Goal: Check status: Check status

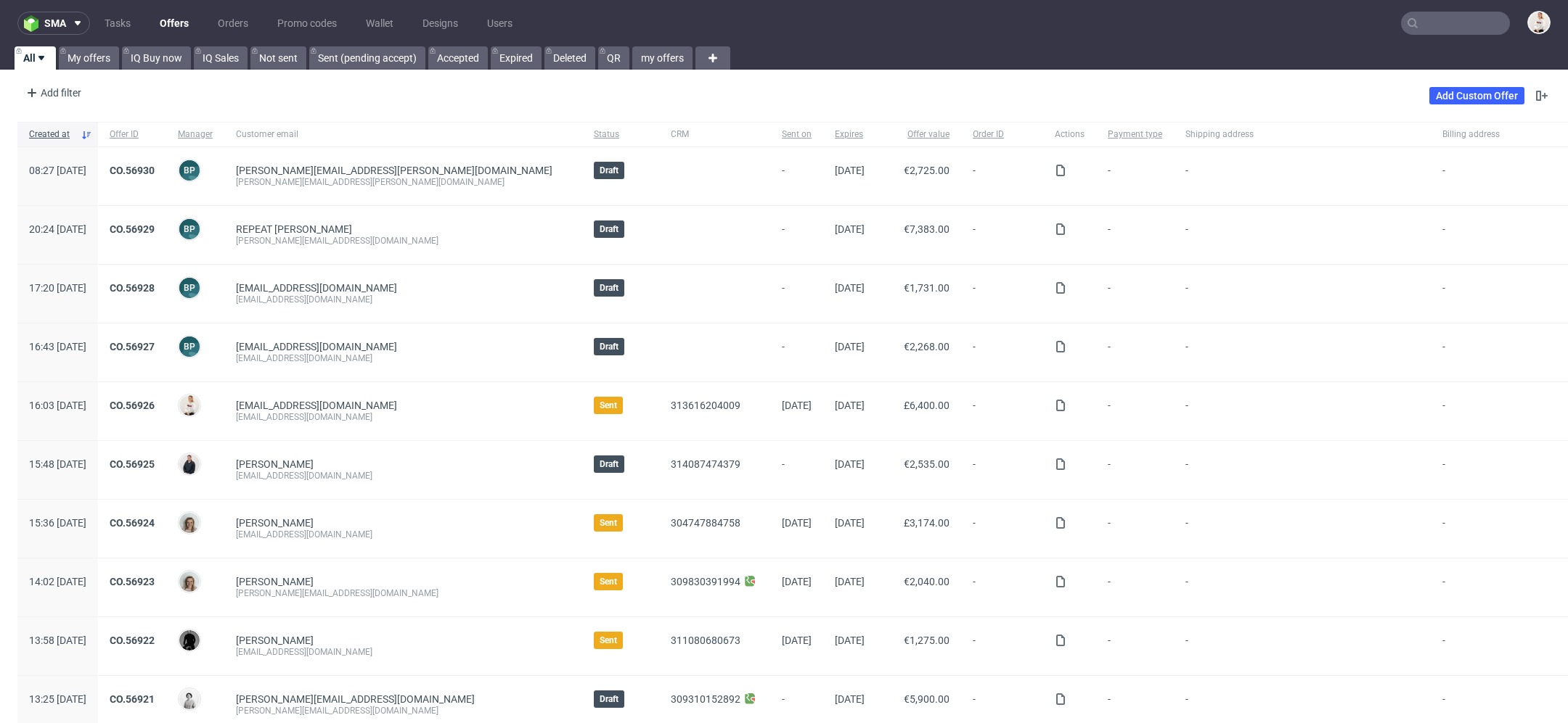
click at [1421, 36] on nav "sma Tasks Offers Orders Promo codes Wallet Designs Users" at bounding box center [784, 23] width 1568 height 47
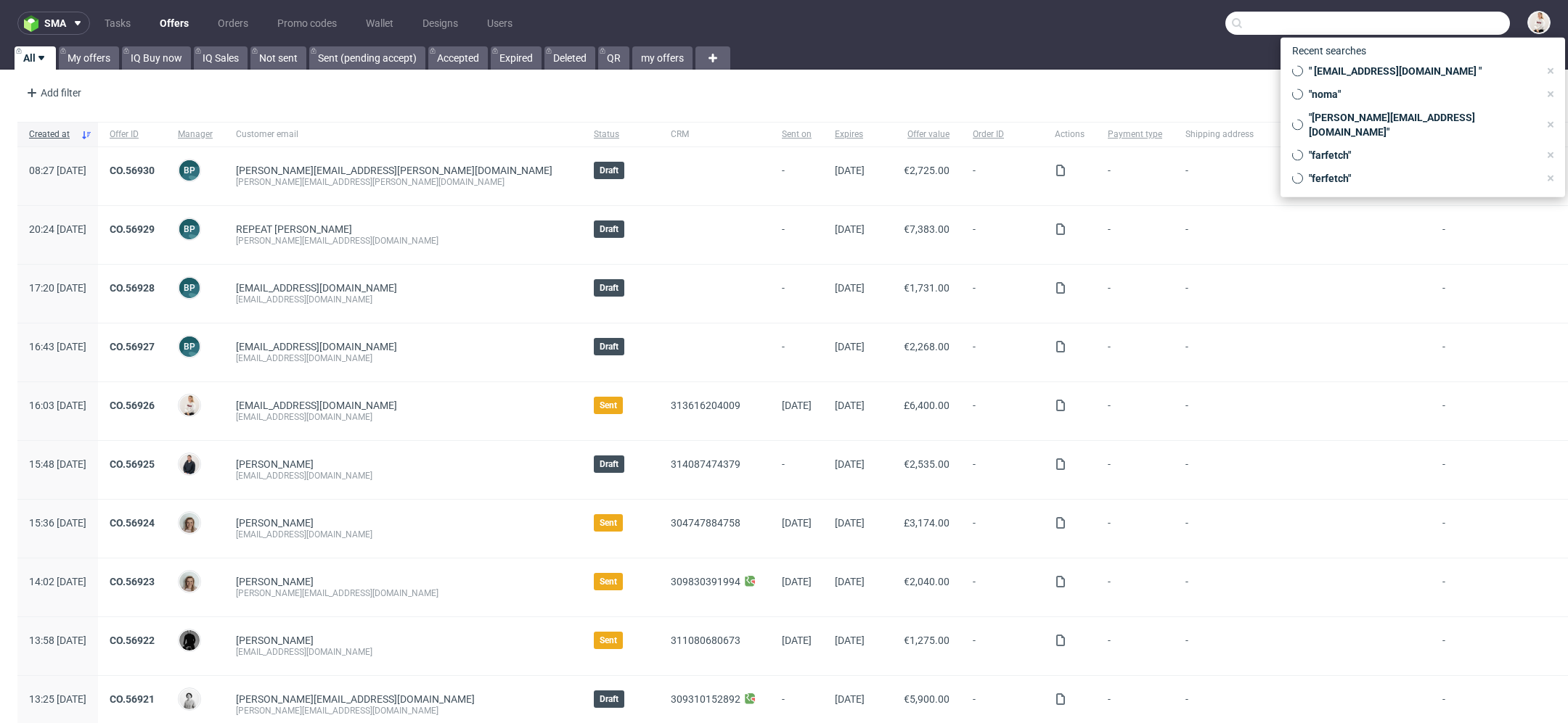
click at [1417, 26] on input "text" at bounding box center [1367, 23] width 285 height 23
paste input "[PERSON_NAME][EMAIL_ADDRESS][DOMAIN_NAME]"
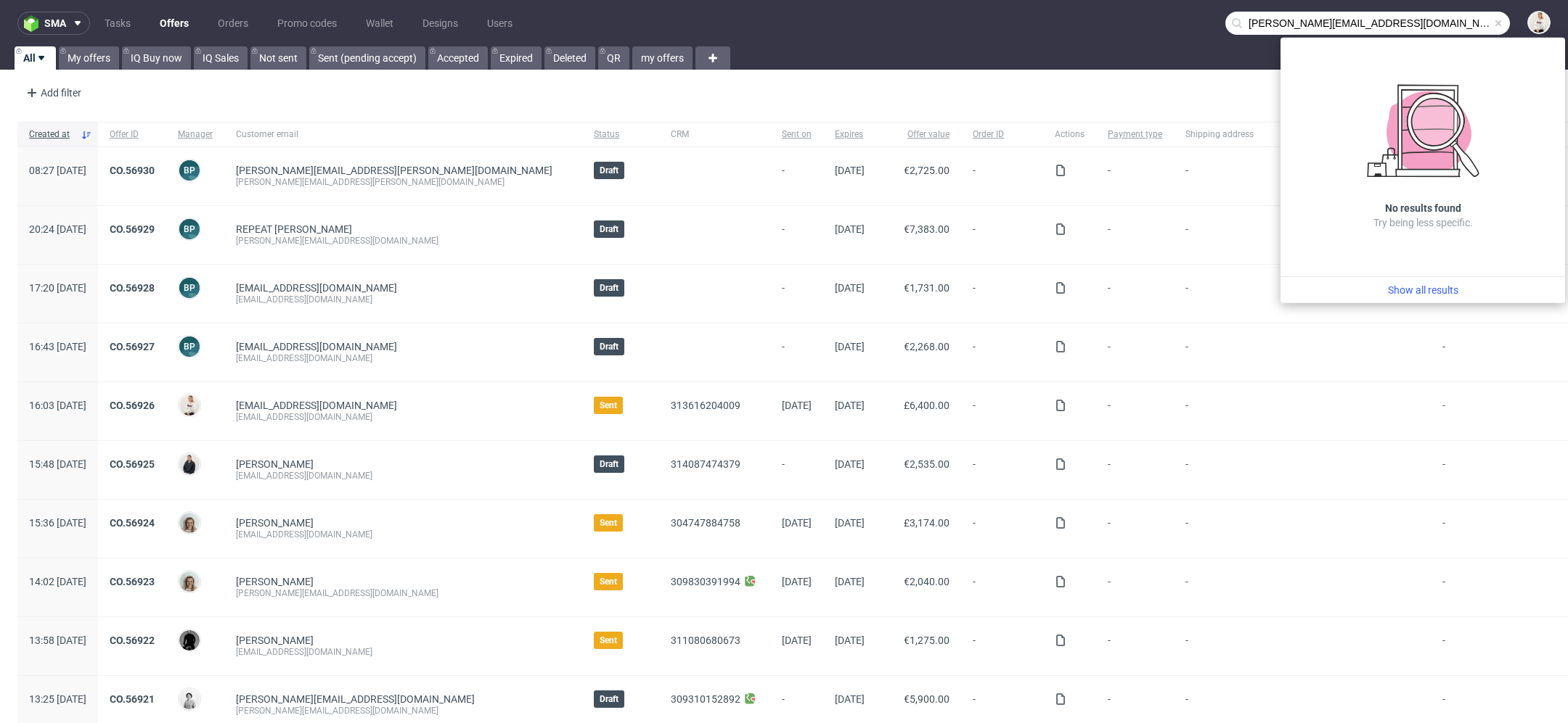
drag, startPoint x: 1262, startPoint y: 21, endPoint x: 1099, endPoint y: 10, distance: 163.4
click at [1099, 10] on nav "sma Tasks Offers Orders Promo codes Wallet Designs Users [PERSON_NAME][EMAIL_AD…" at bounding box center [784, 23] width 1568 height 47
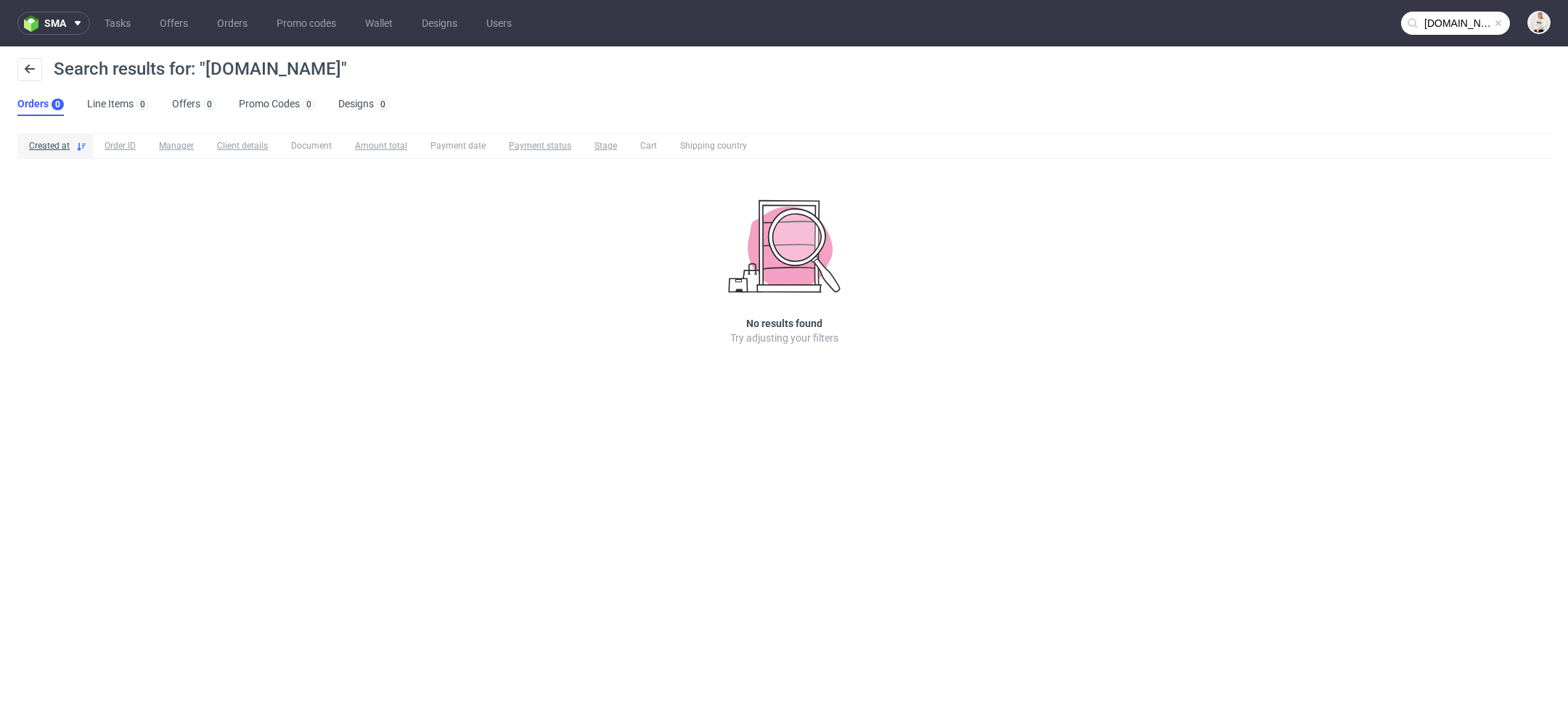
click at [1447, 21] on input "[DOMAIN_NAME]" at bounding box center [1455, 23] width 109 height 23
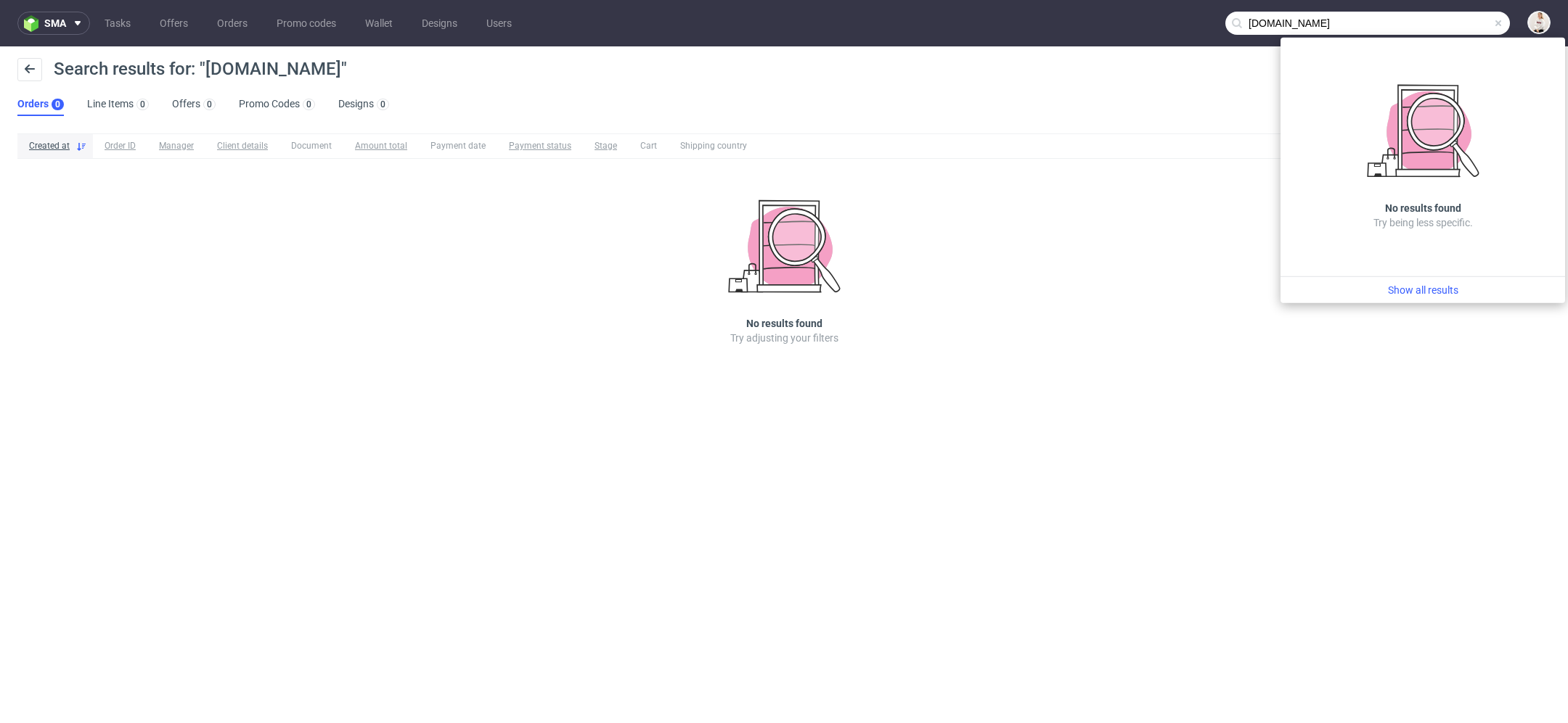
click at [1360, 22] on input "[DOMAIN_NAME]" at bounding box center [1367, 23] width 285 height 23
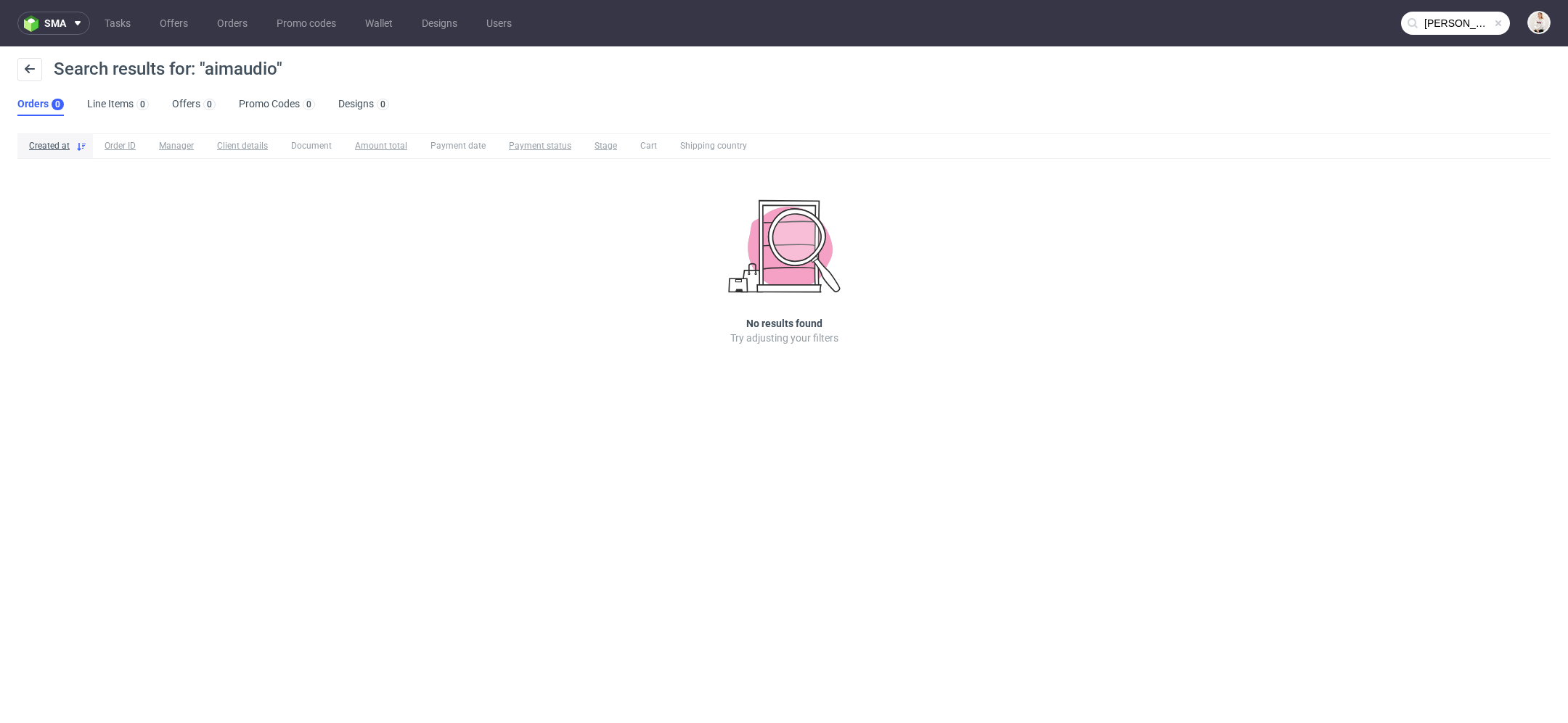
click at [1465, 24] on input "[PERSON_NAME]" at bounding box center [1455, 23] width 109 height 23
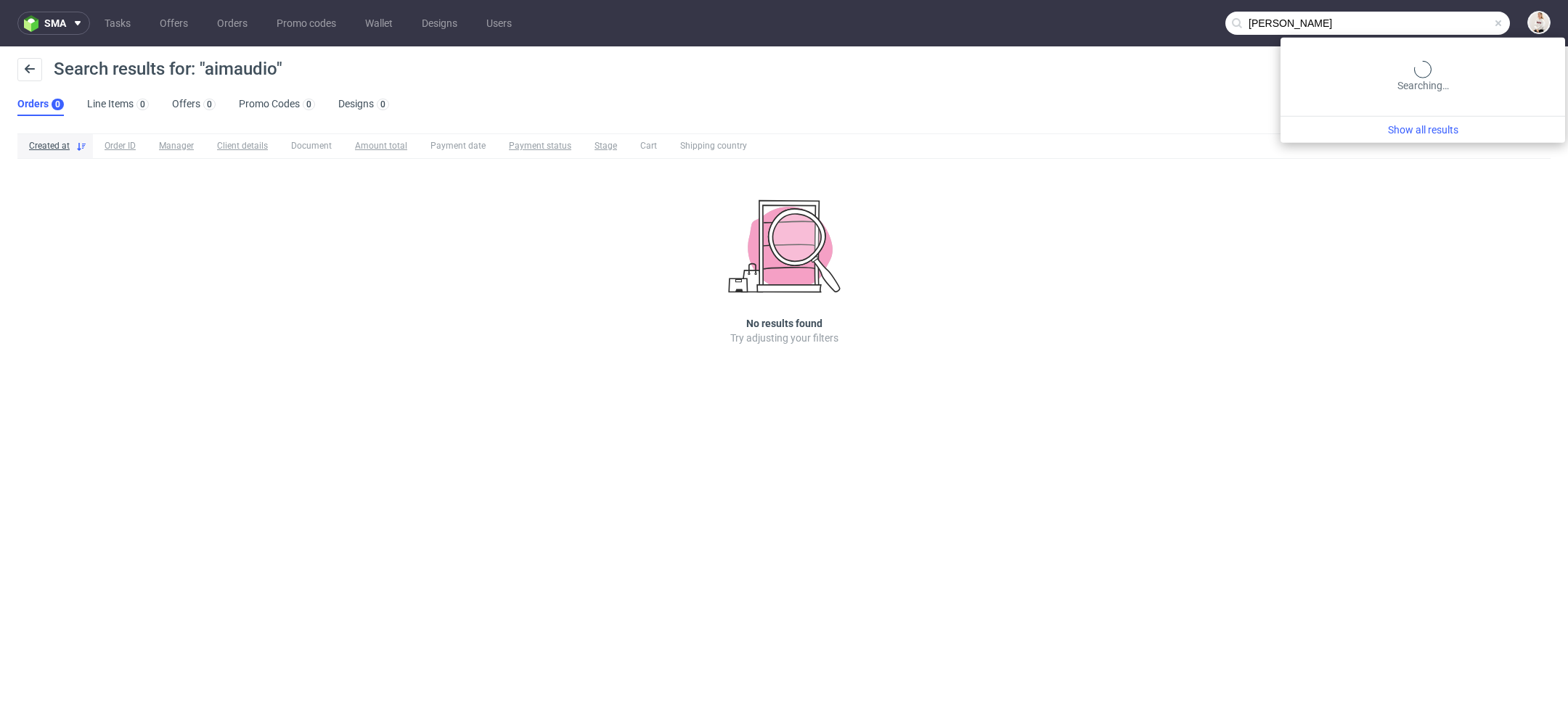
click at [1465, 24] on input "[PERSON_NAME]" at bounding box center [1367, 23] width 285 height 23
paste input "CO.56289"
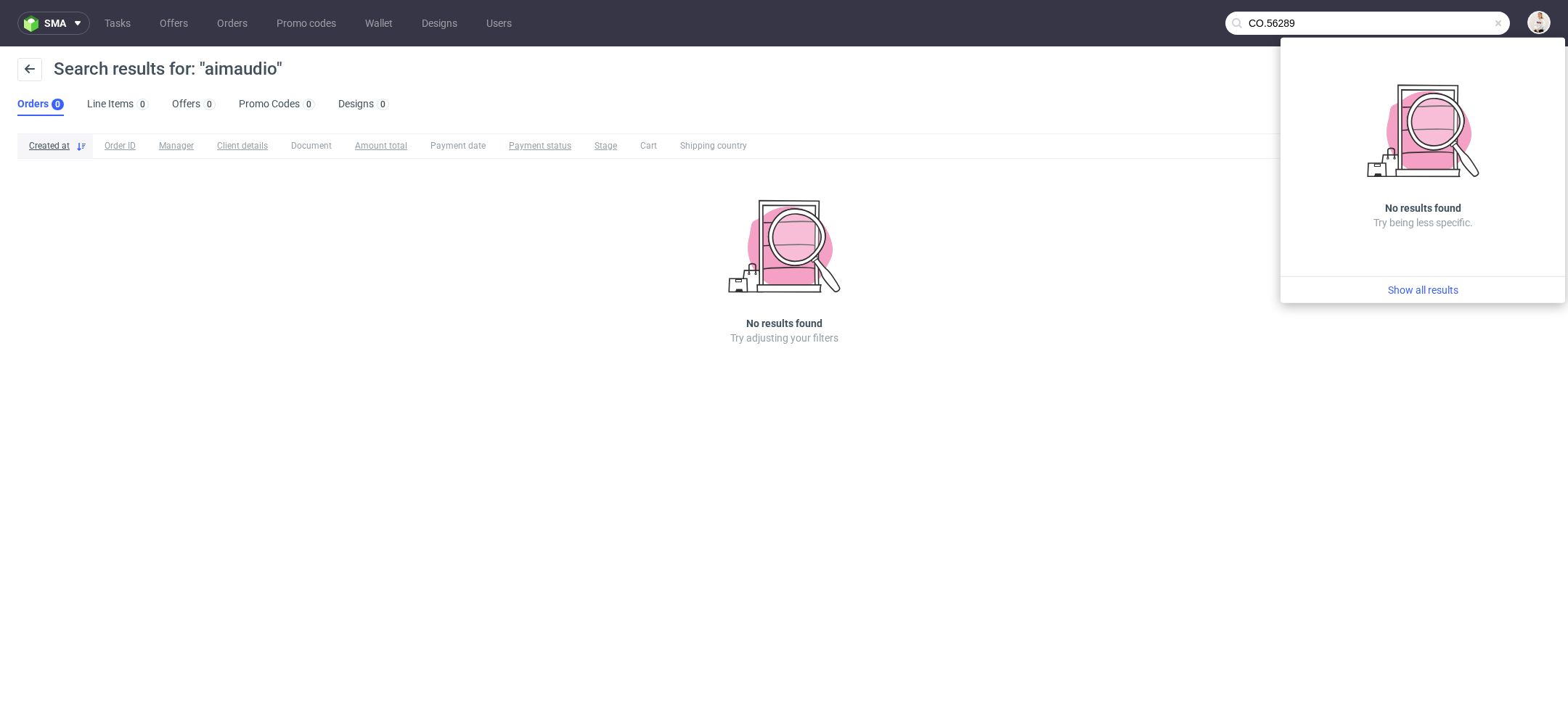
type input "CO.56289"
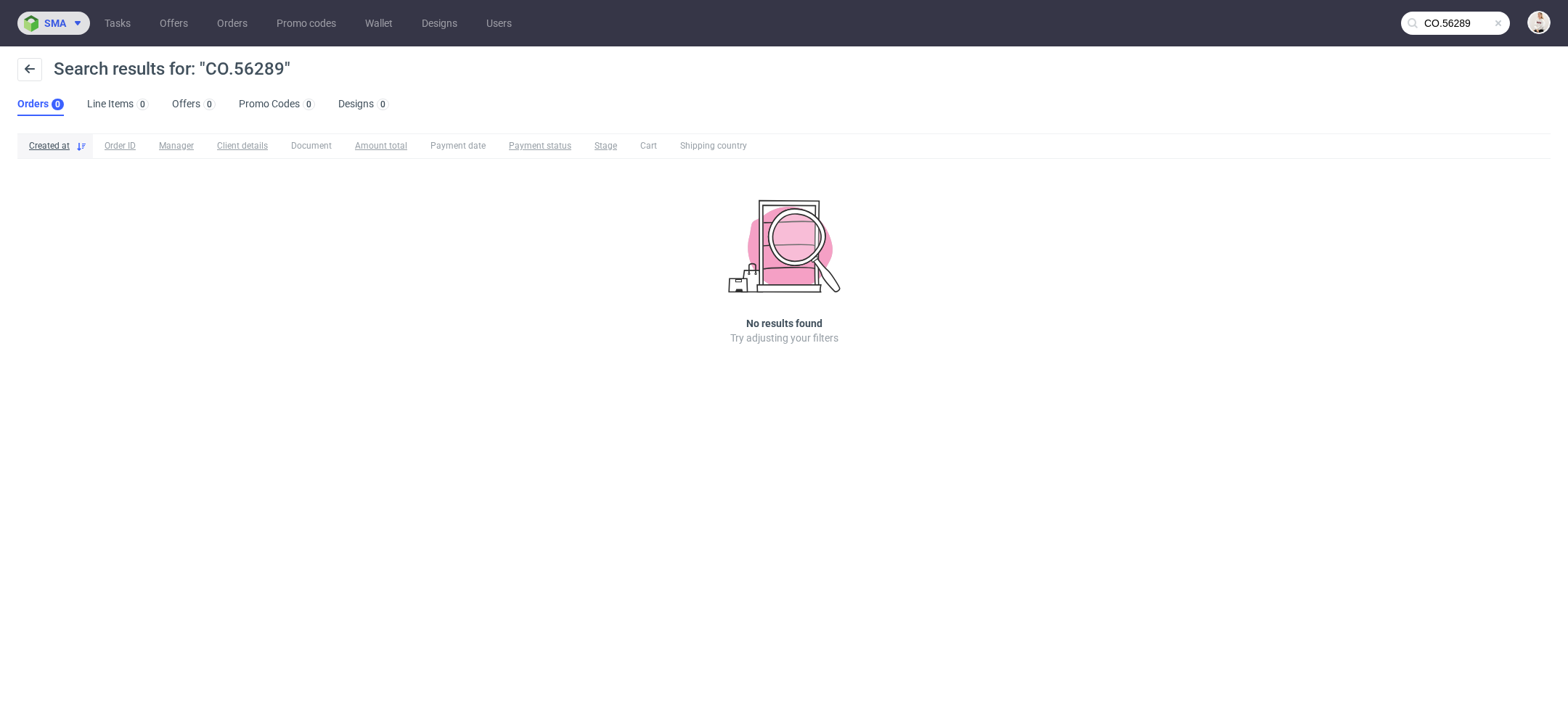
click at [55, 12] on button "sma" at bounding box center [54, 23] width 73 height 23
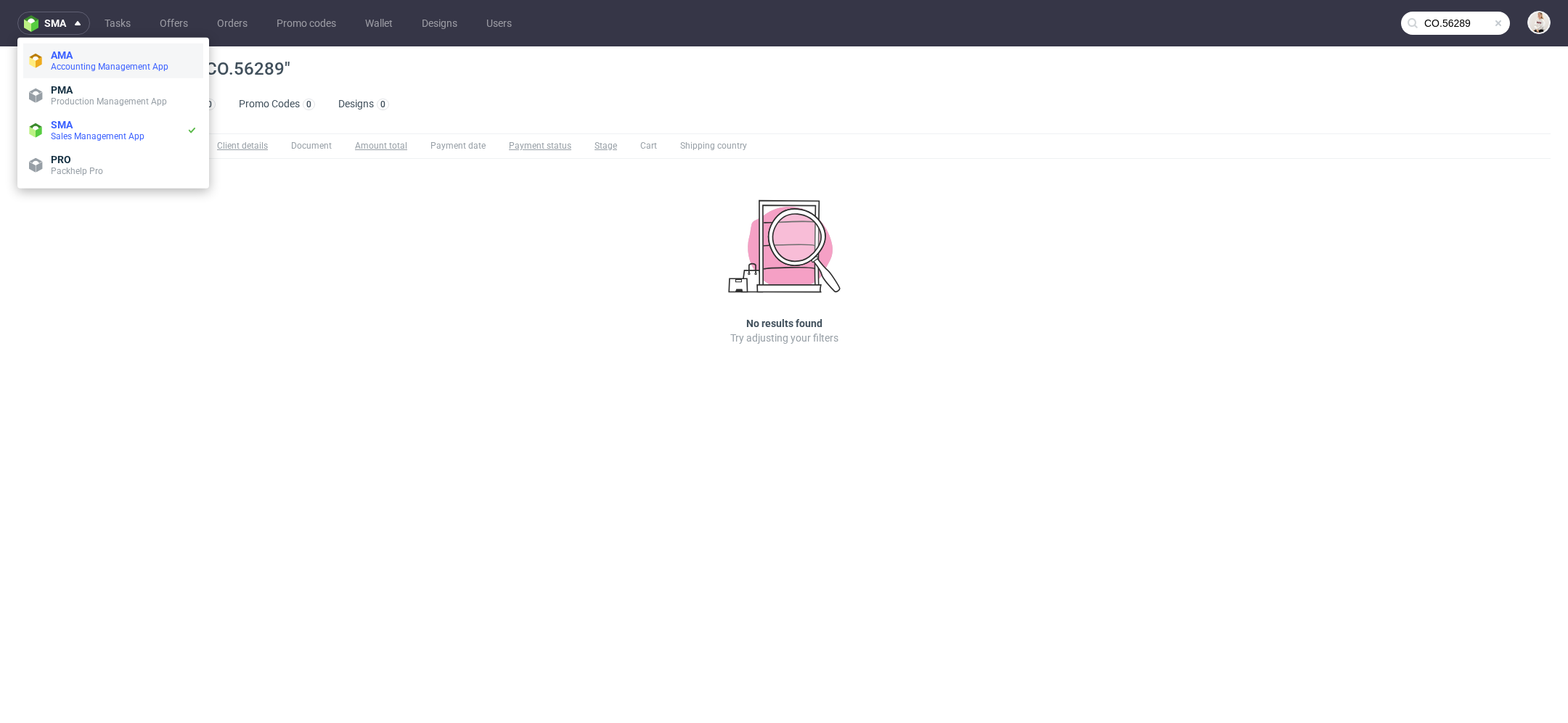
click at [164, 62] on span "Accounting Management App" at bounding box center [109, 67] width 118 height 10
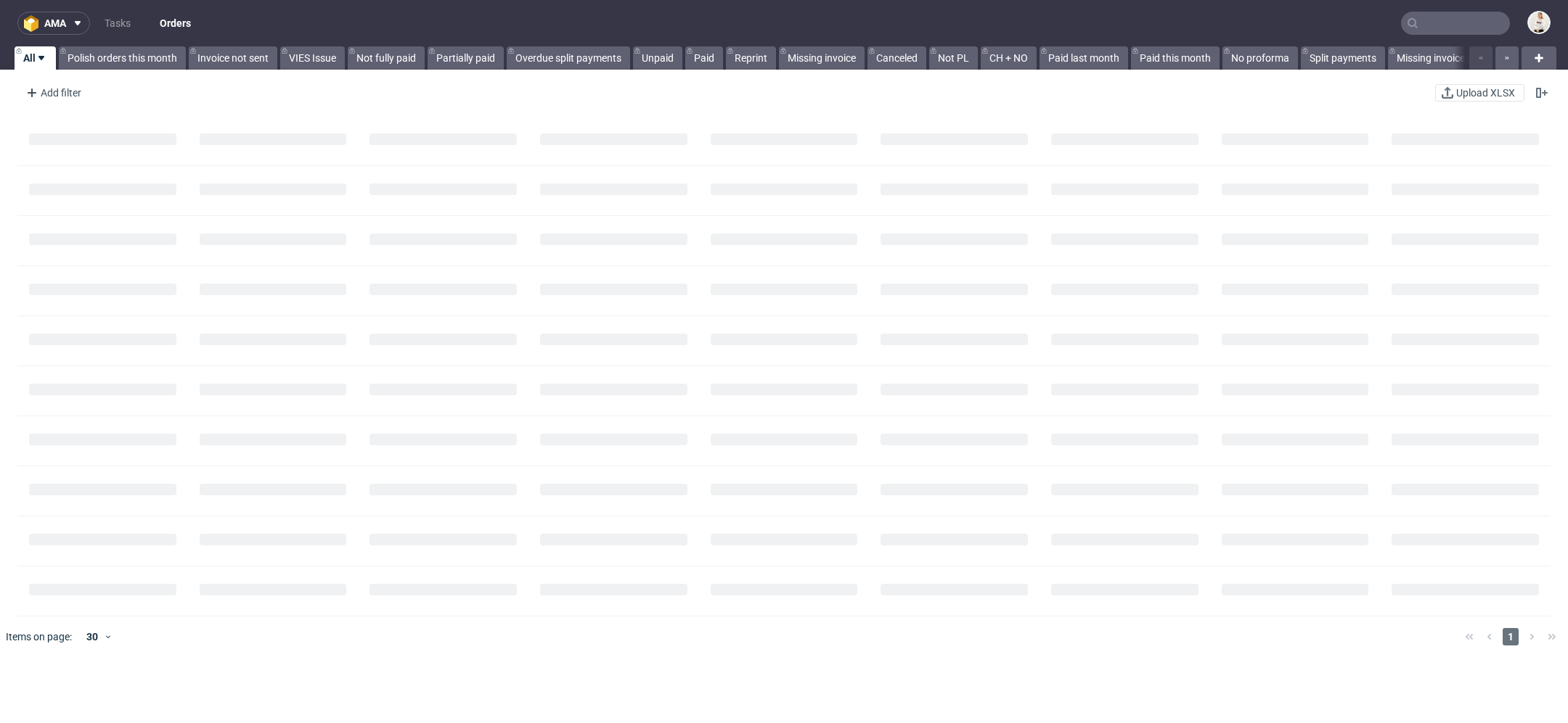
click at [1418, 22] on input "text" at bounding box center [1455, 23] width 109 height 23
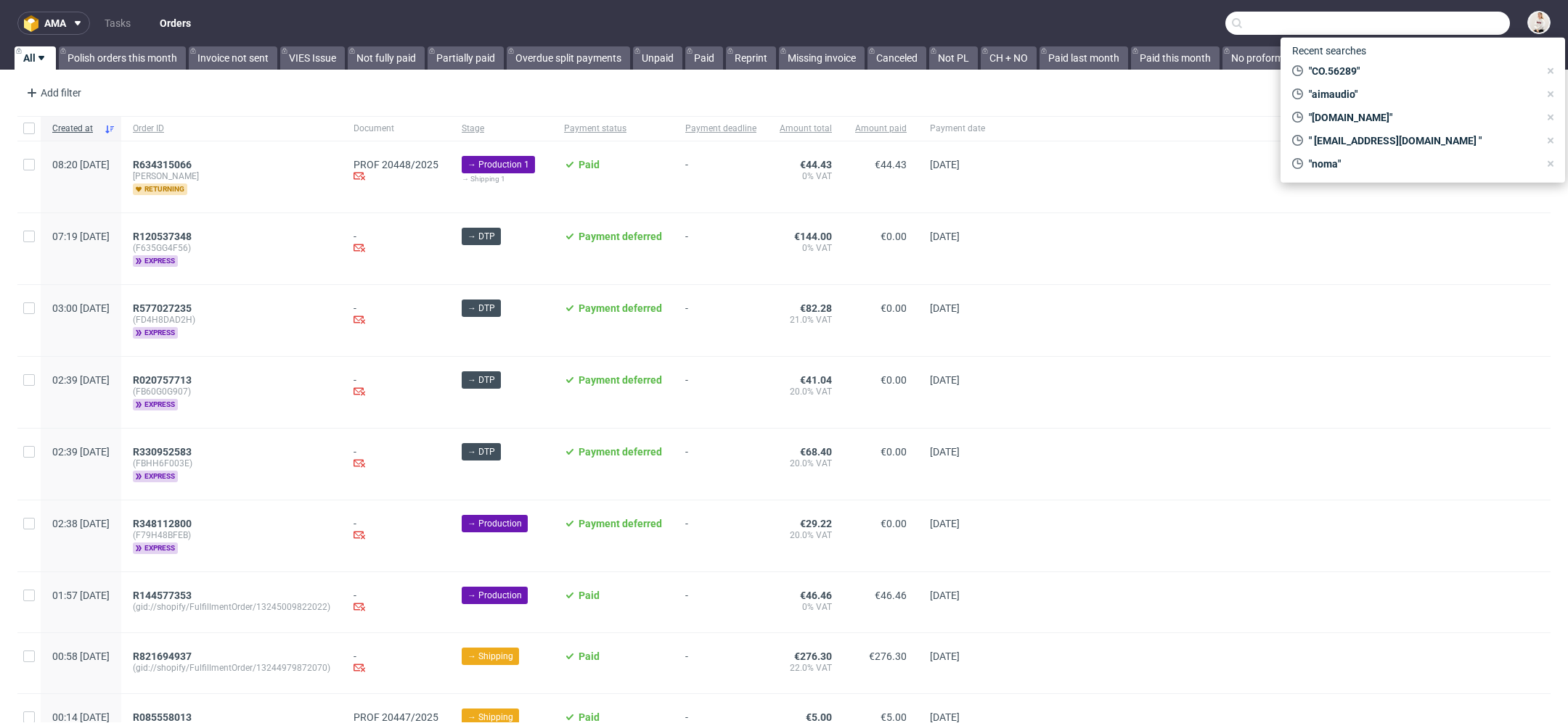
paste input "CO.56289"
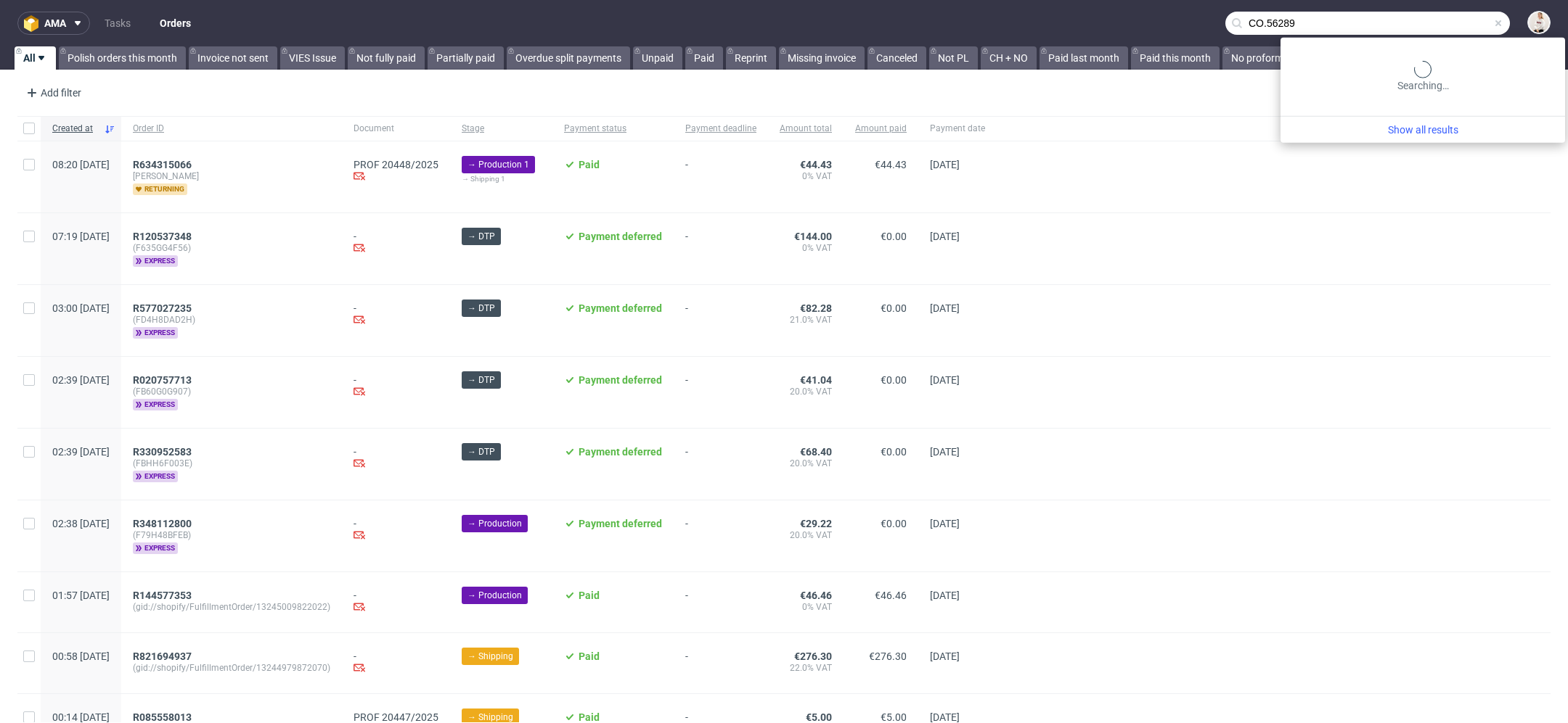
type input "CO.56289"
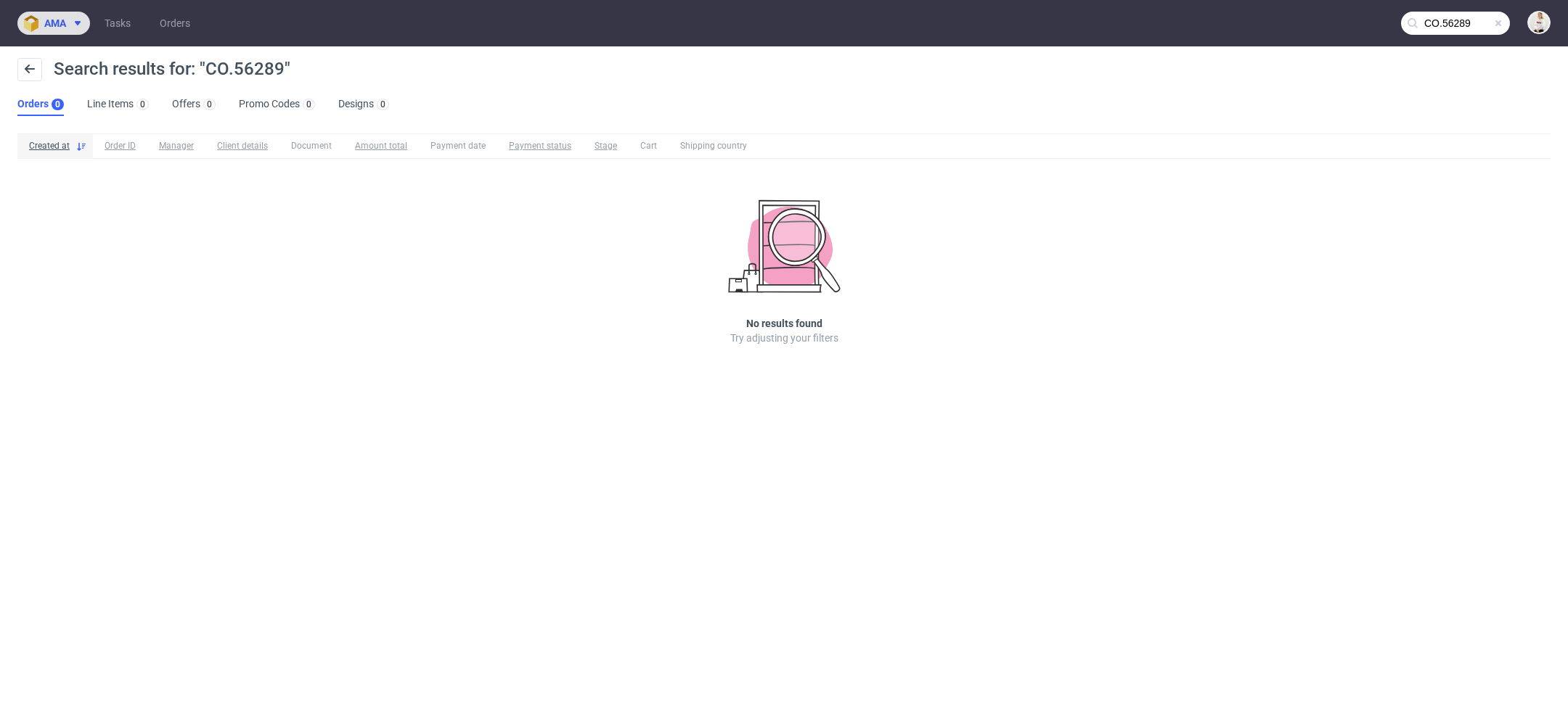
click at [78, 21] on use at bounding box center [77, 23] width 6 height 4
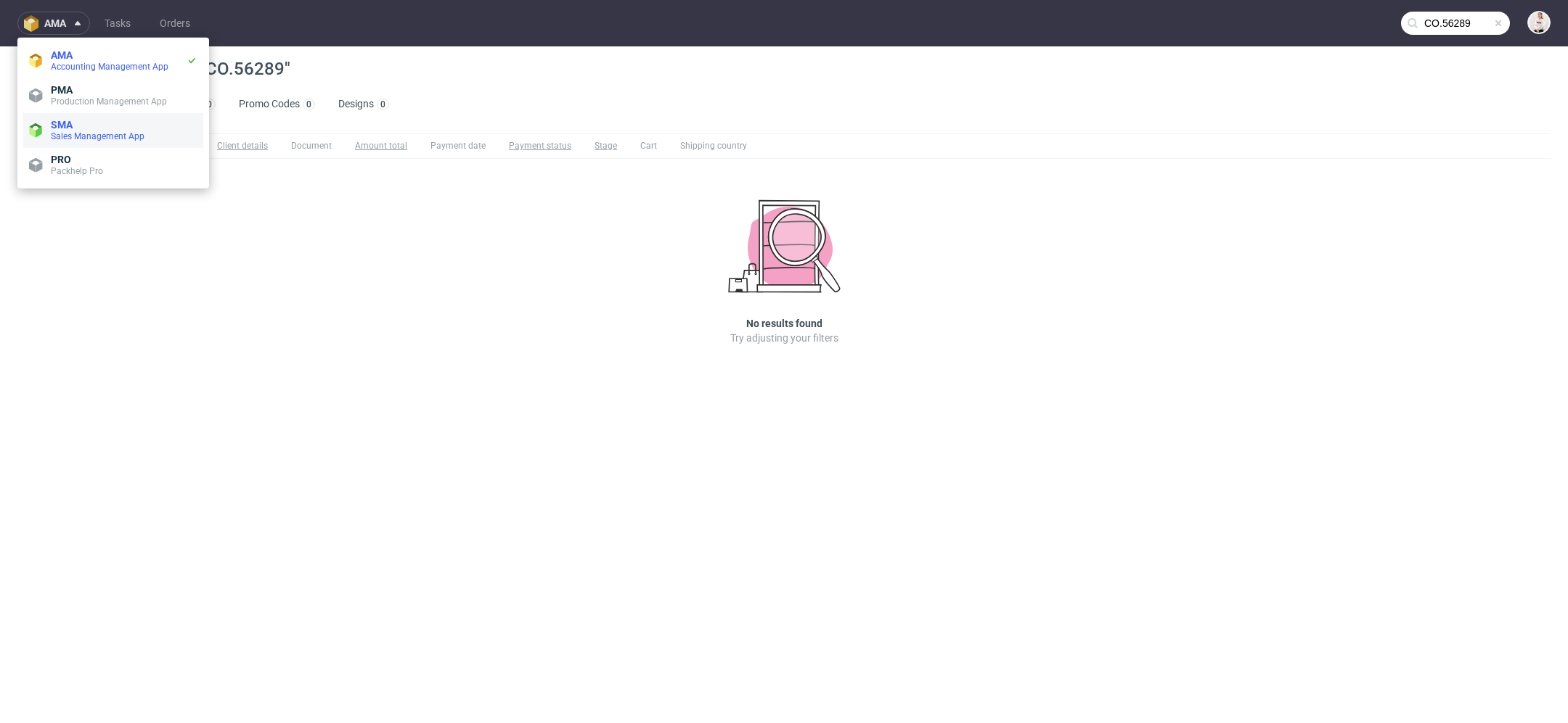
click at [109, 125] on span "SMA" at bounding box center [124, 125] width 147 height 12
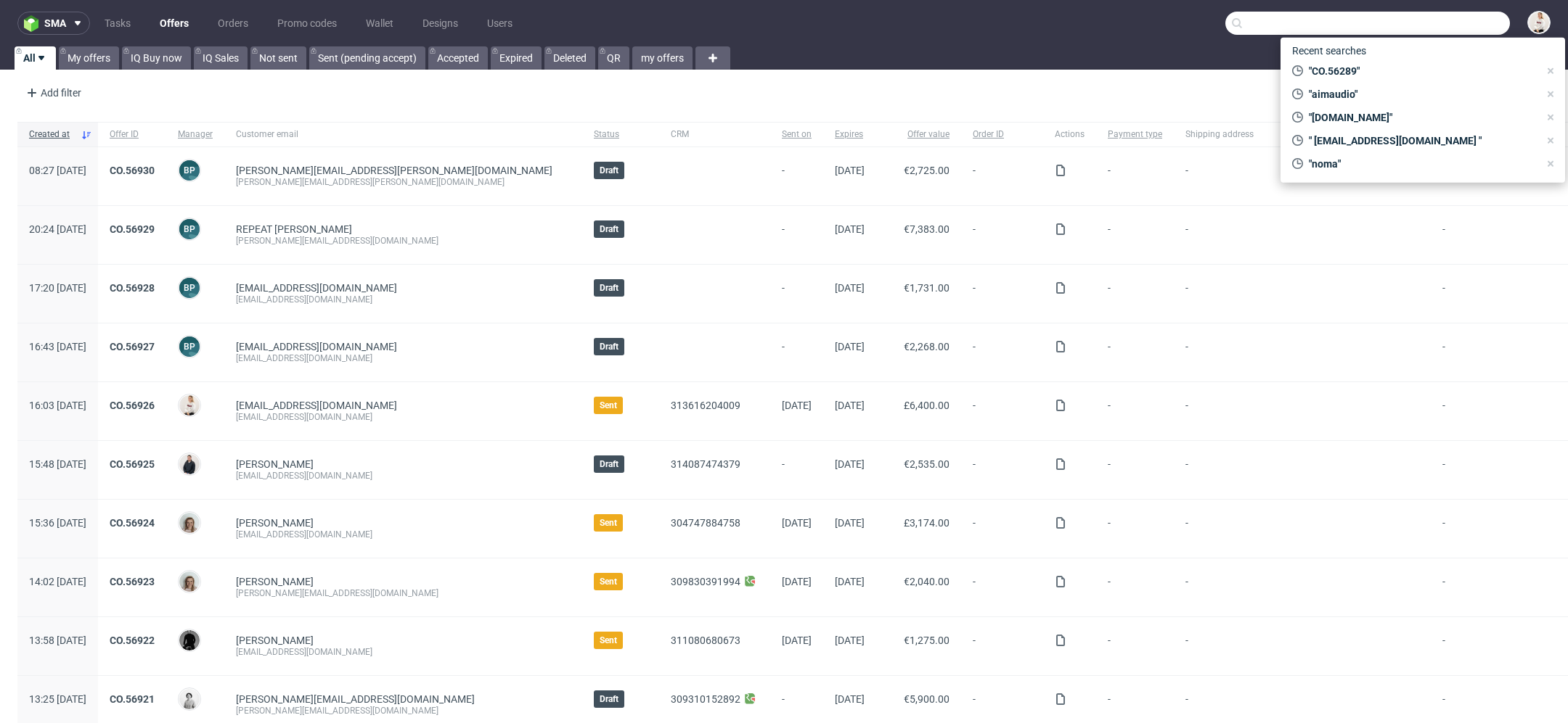
click at [1452, 25] on input "text" at bounding box center [1367, 23] width 285 height 23
click at [1392, 97] on span ""aimaudio"" at bounding box center [1421, 94] width 235 height 14
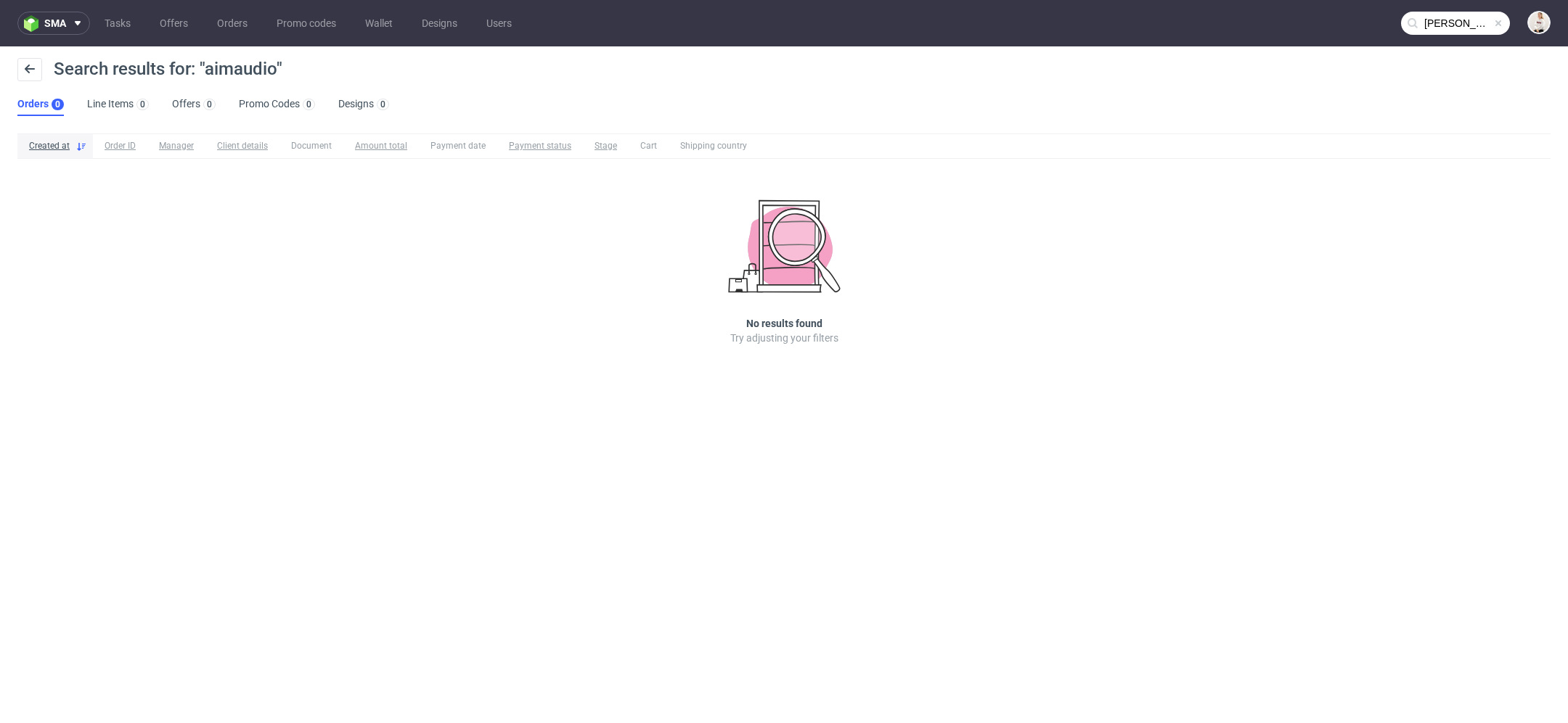
click at [1451, 29] on input "[PERSON_NAME]" at bounding box center [1455, 23] width 109 height 23
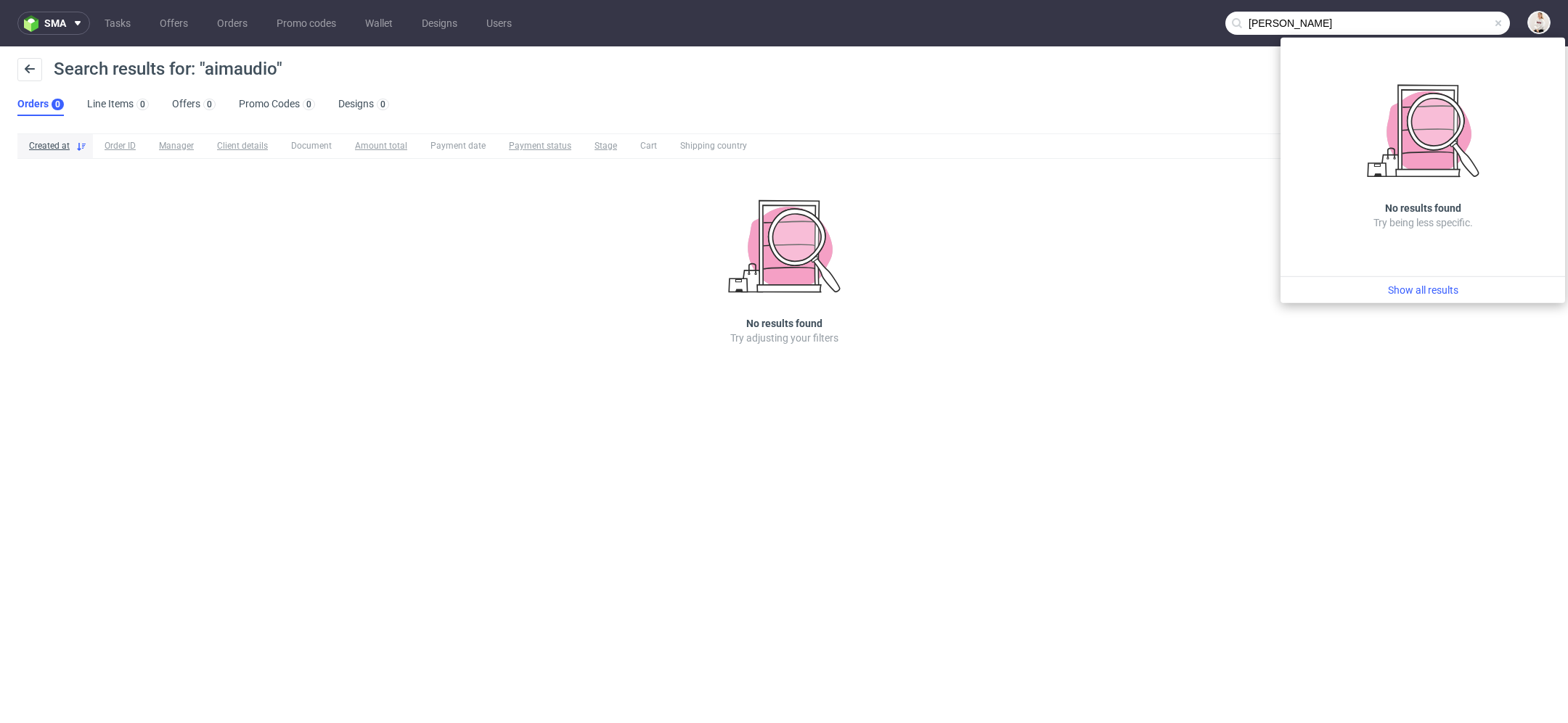
drag, startPoint x: 1303, startPoint y: 29, endPoint x: 1272, endPoint y: 27, distance: 31.1
click at [1272, 27] on input "[PERSON_NAME]" at bounding box center [1367, 23] width 285 height 23
type input "aima"
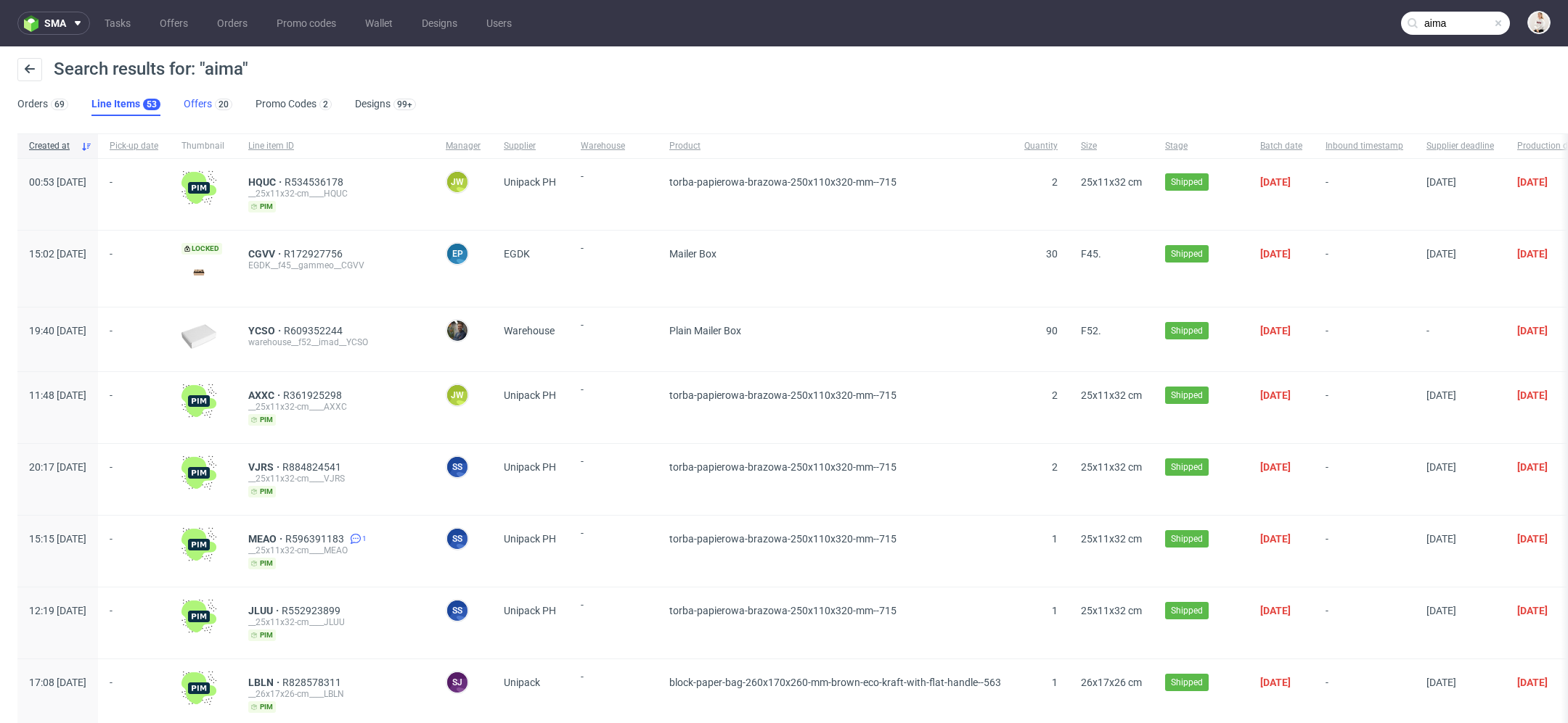
click at [191, 104] on link "Offers 20" at bounding box center [208, 104] width 48 height 23
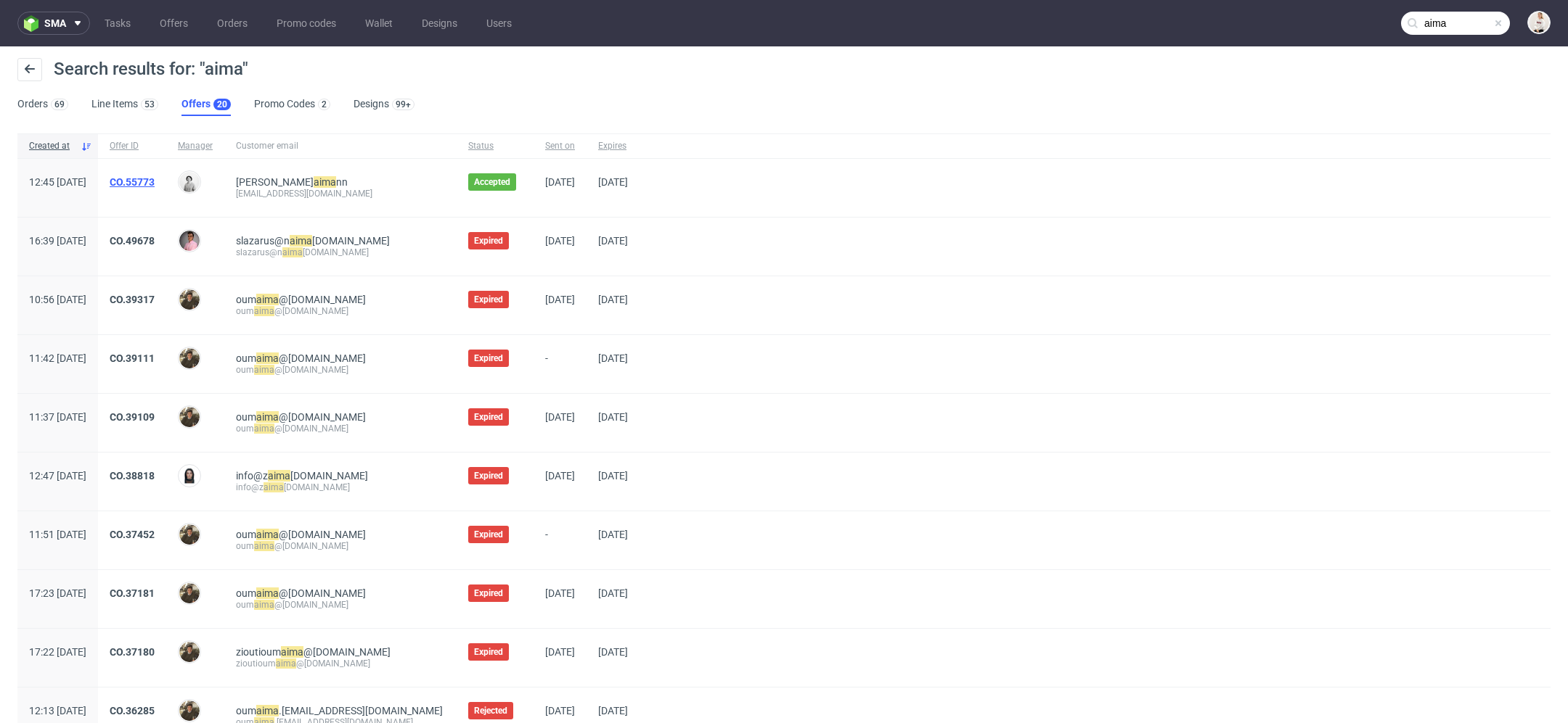
click at [154, 179] on link "CO.55773" at bounding box center [131, 182] width 45 height 12
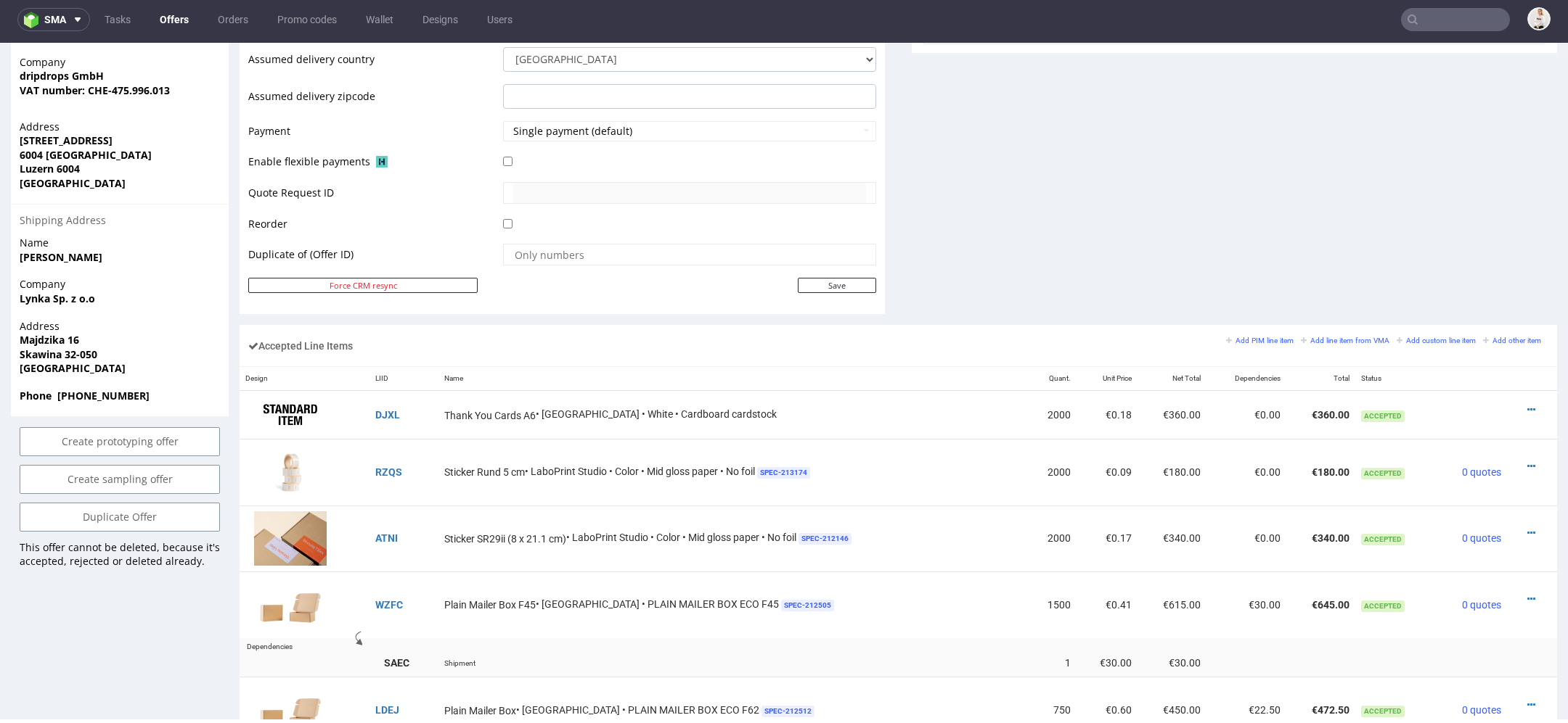
scroll to position [440, 0]
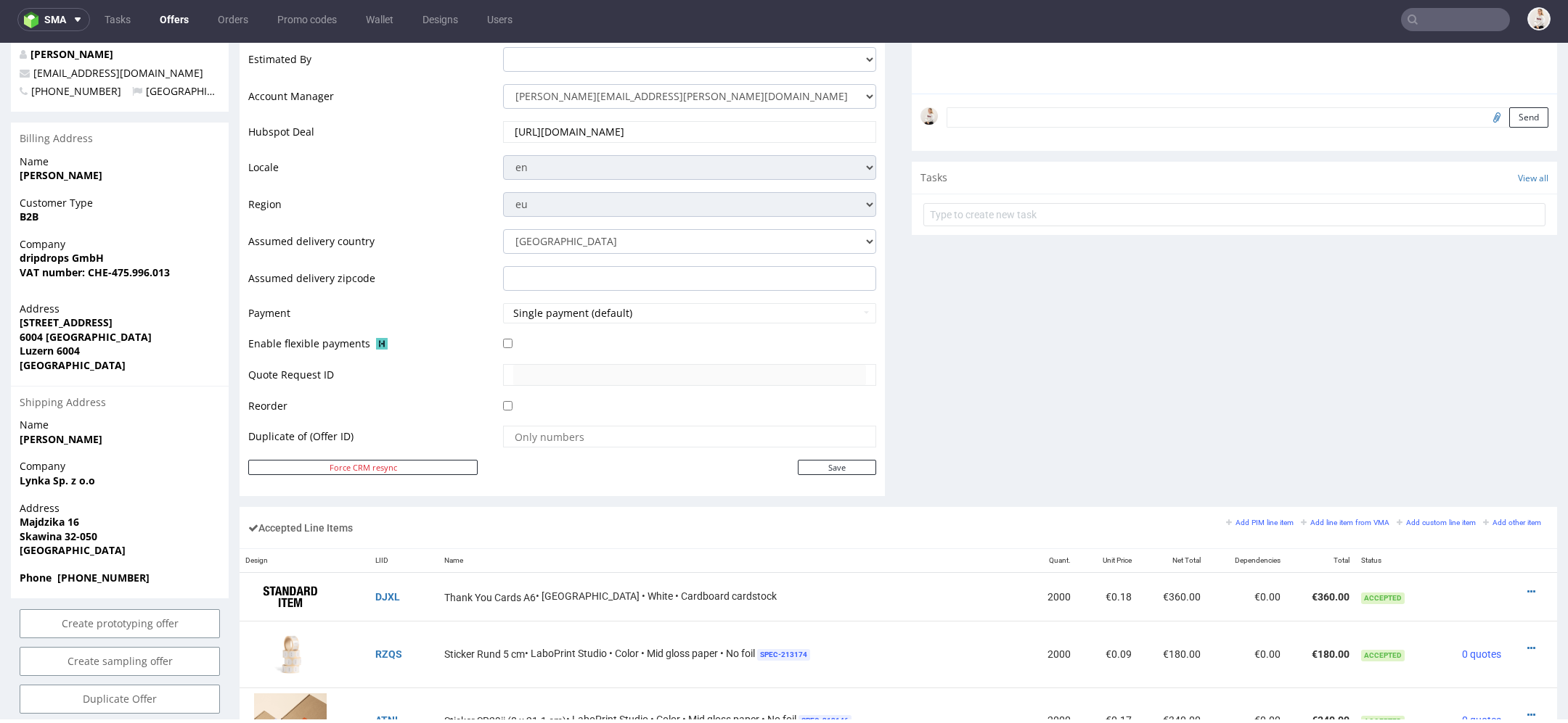
type input "aima"
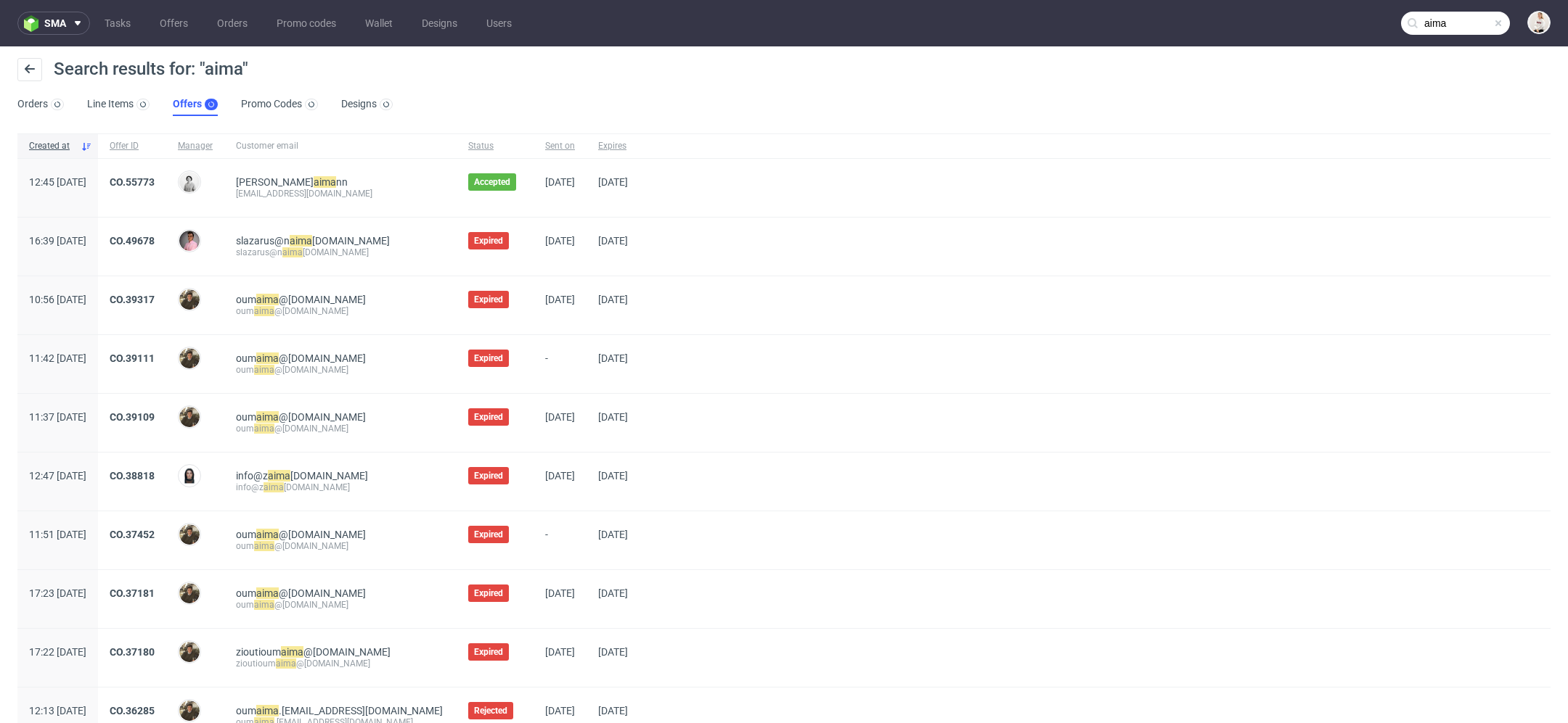
click at [1449, 19] on input "aima" at bounding box center [1455, 23] width 109 height 23
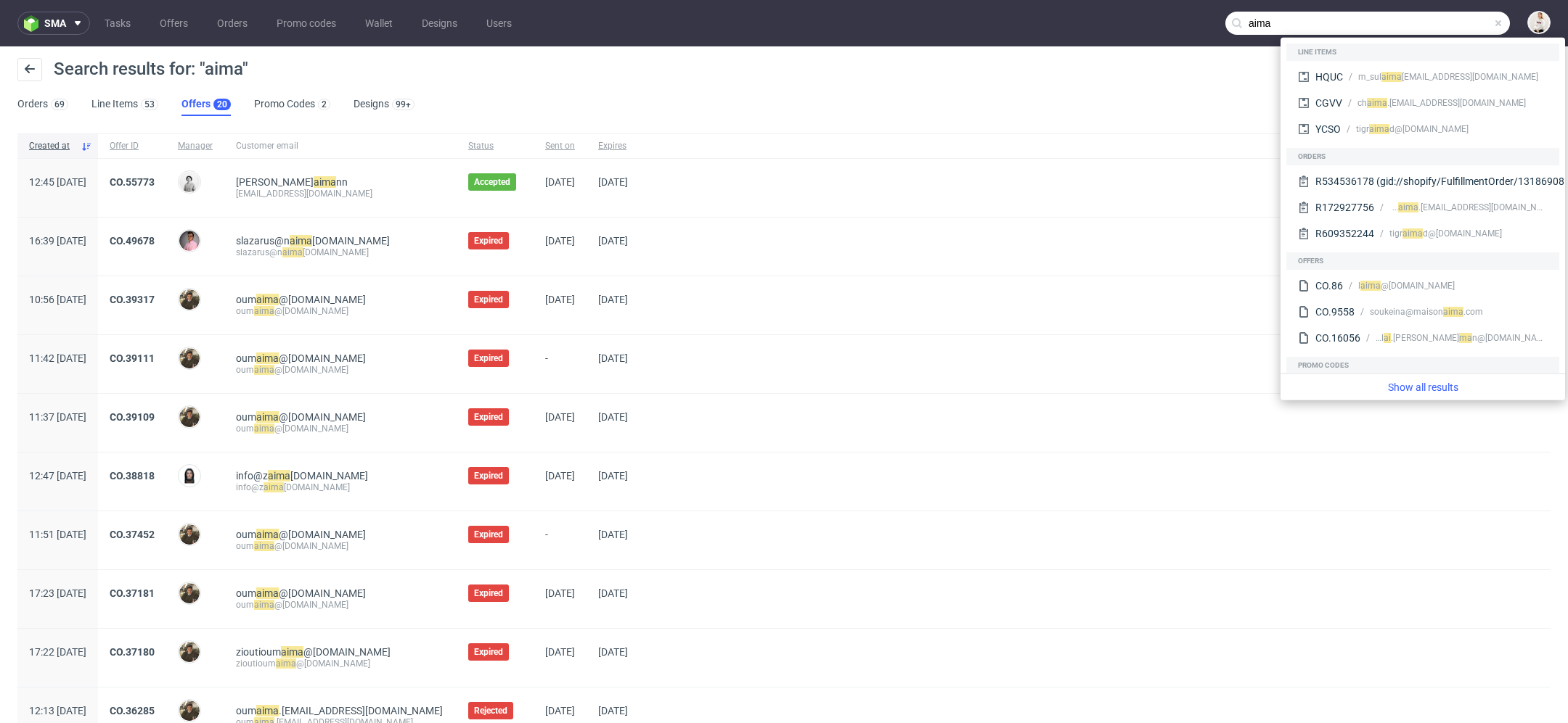
drag, startPoint x: 1392, startPoint y: 23, endPoint x: 991, endPoint y: 23, distance: 401.0
click at [991, 23] on nav "sma Tasks Offers Orders Promo codes Wallet Designs Users aima" at bounding box center [784, 23] width 1568 height 47
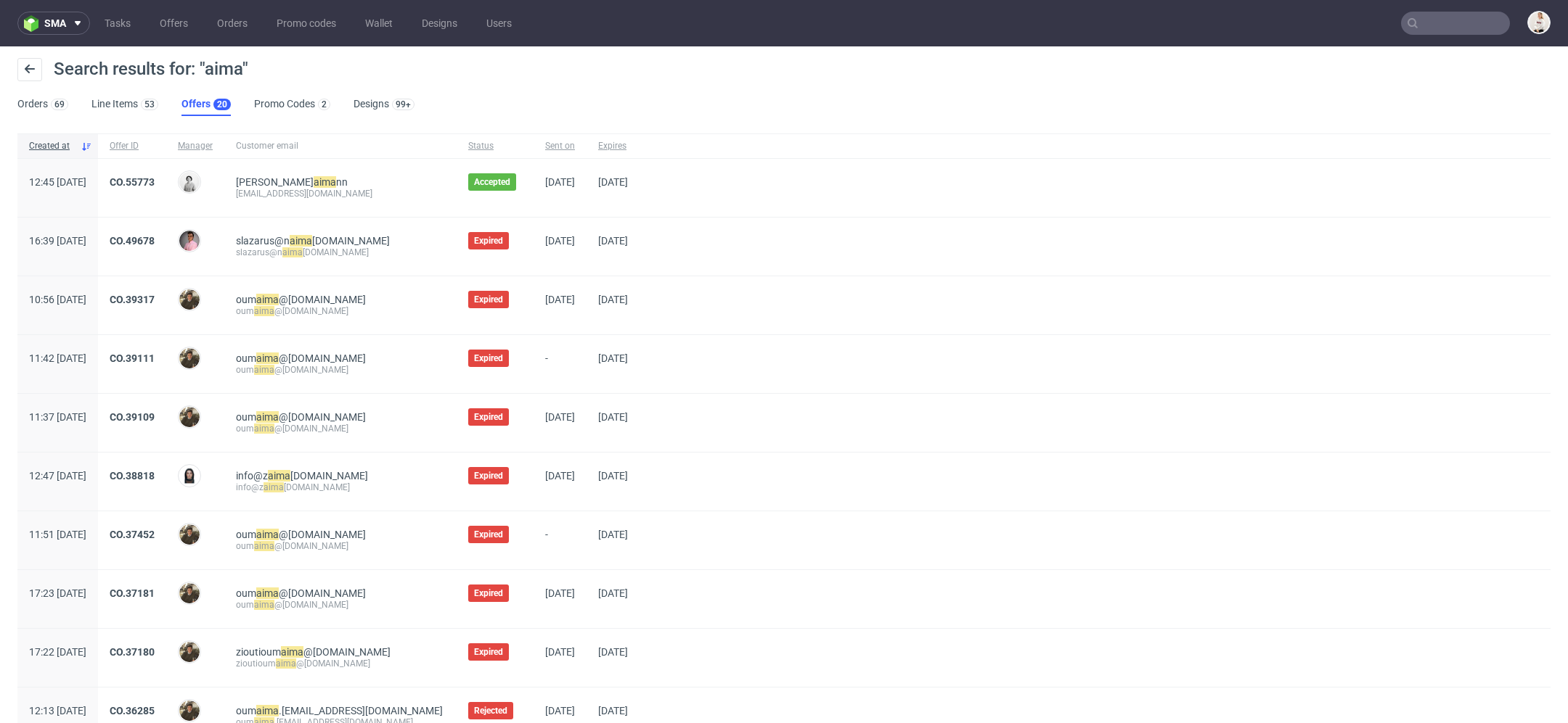
click at [1410, 12] on input "text" at bounding box center [1455, 23] width 109 height 23
click at [1413, 21] on input "text" at bounding box center [1455, 23] width 109 height 23
